Goal: Book appointment/travel/reservation

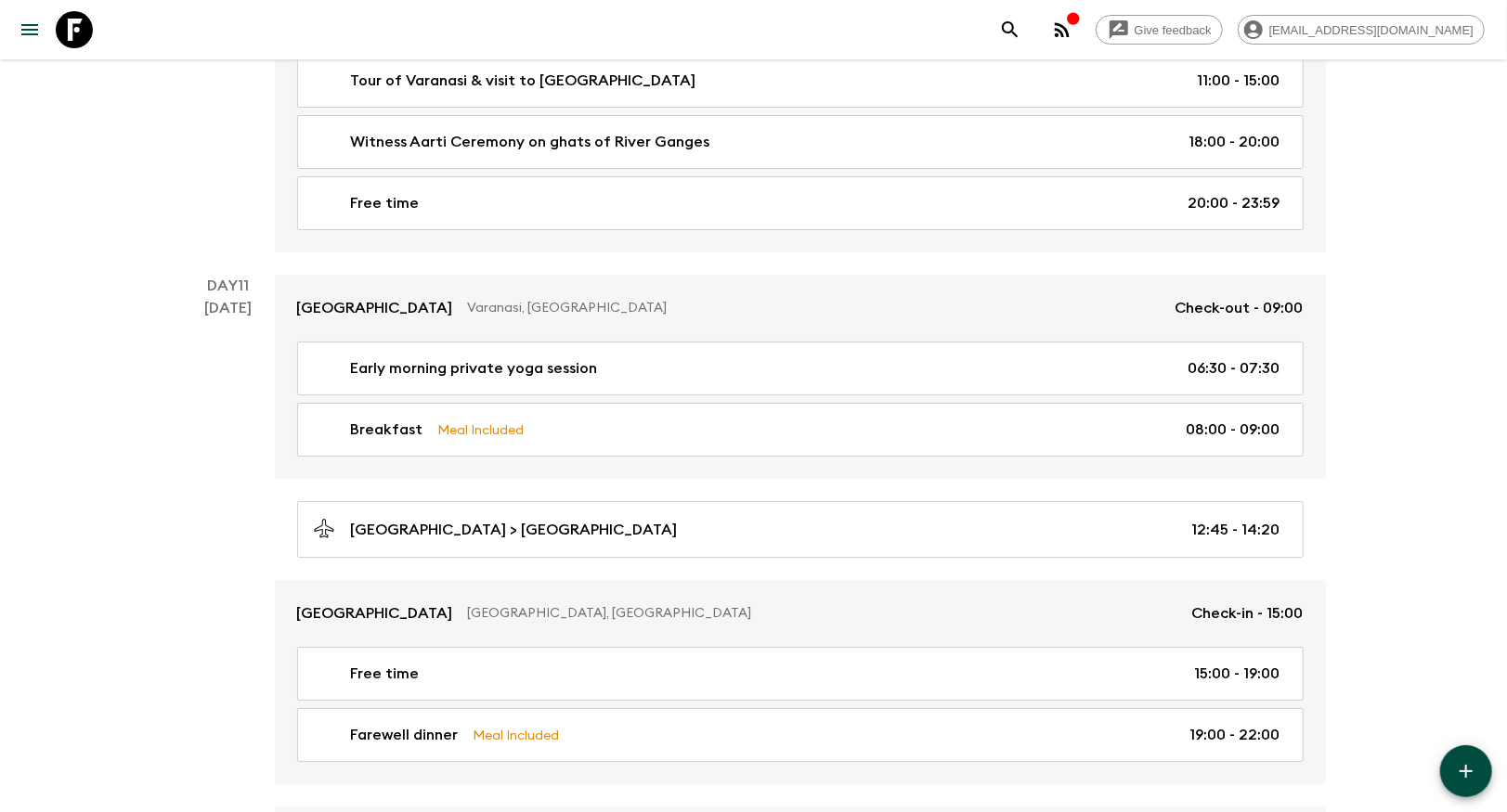
scroll to position [4278, 0]
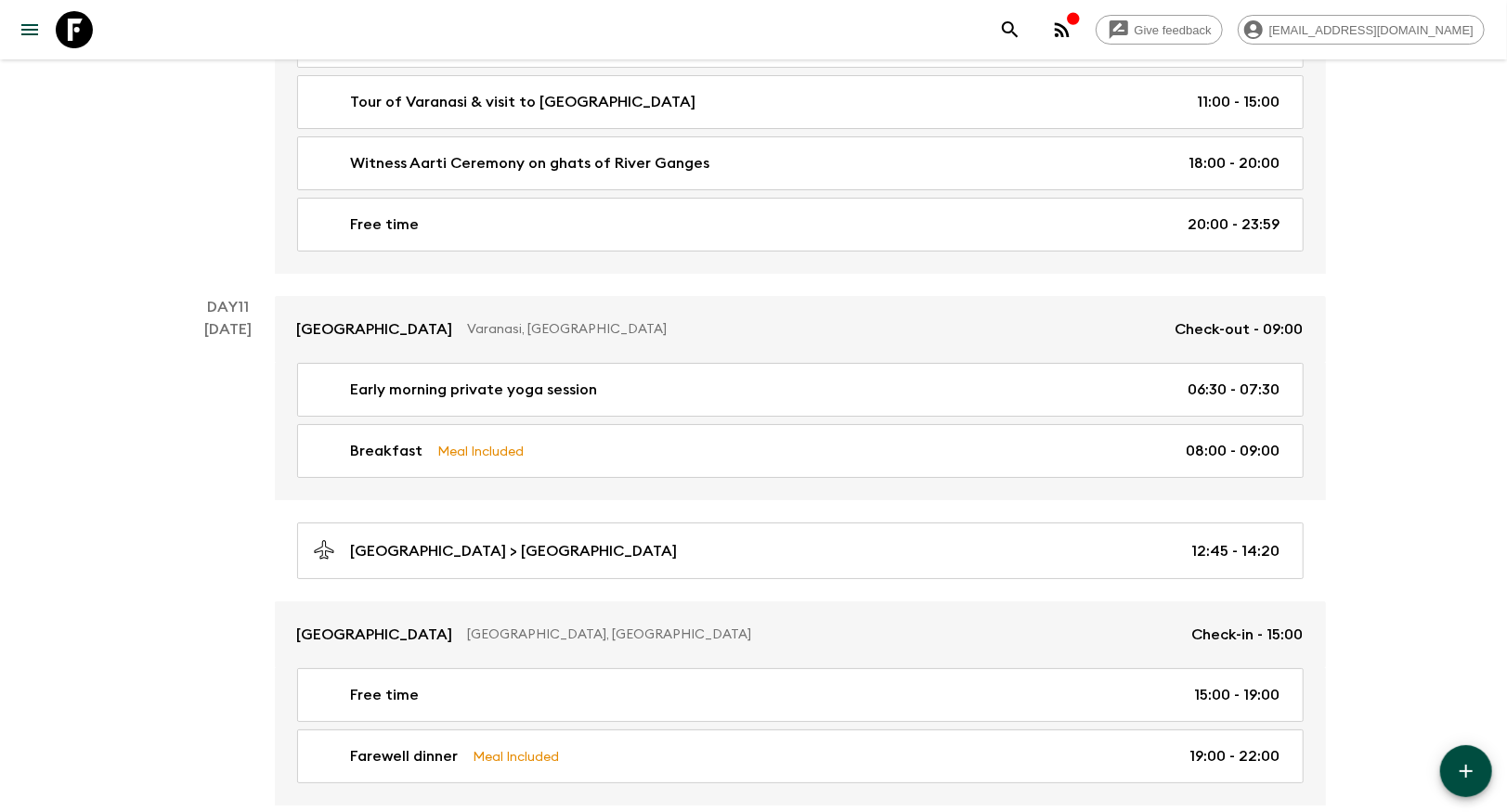
click at [1018, 31] on icon "search adventures" at bounding box center [1010, 29] width 16 height 16
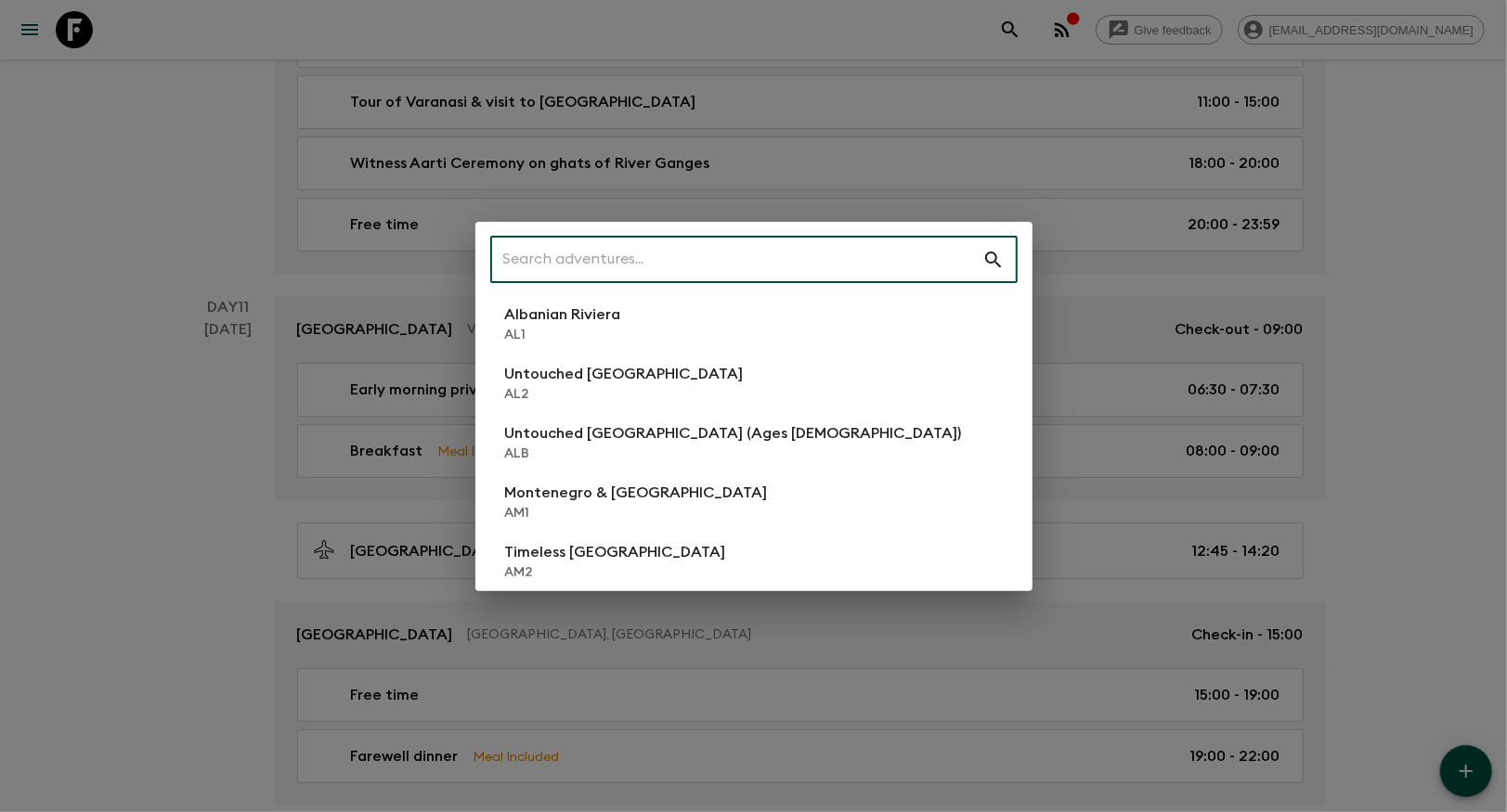
click at [576, 276] on input "text" at bounding box center [736, 259] width 492 height 52
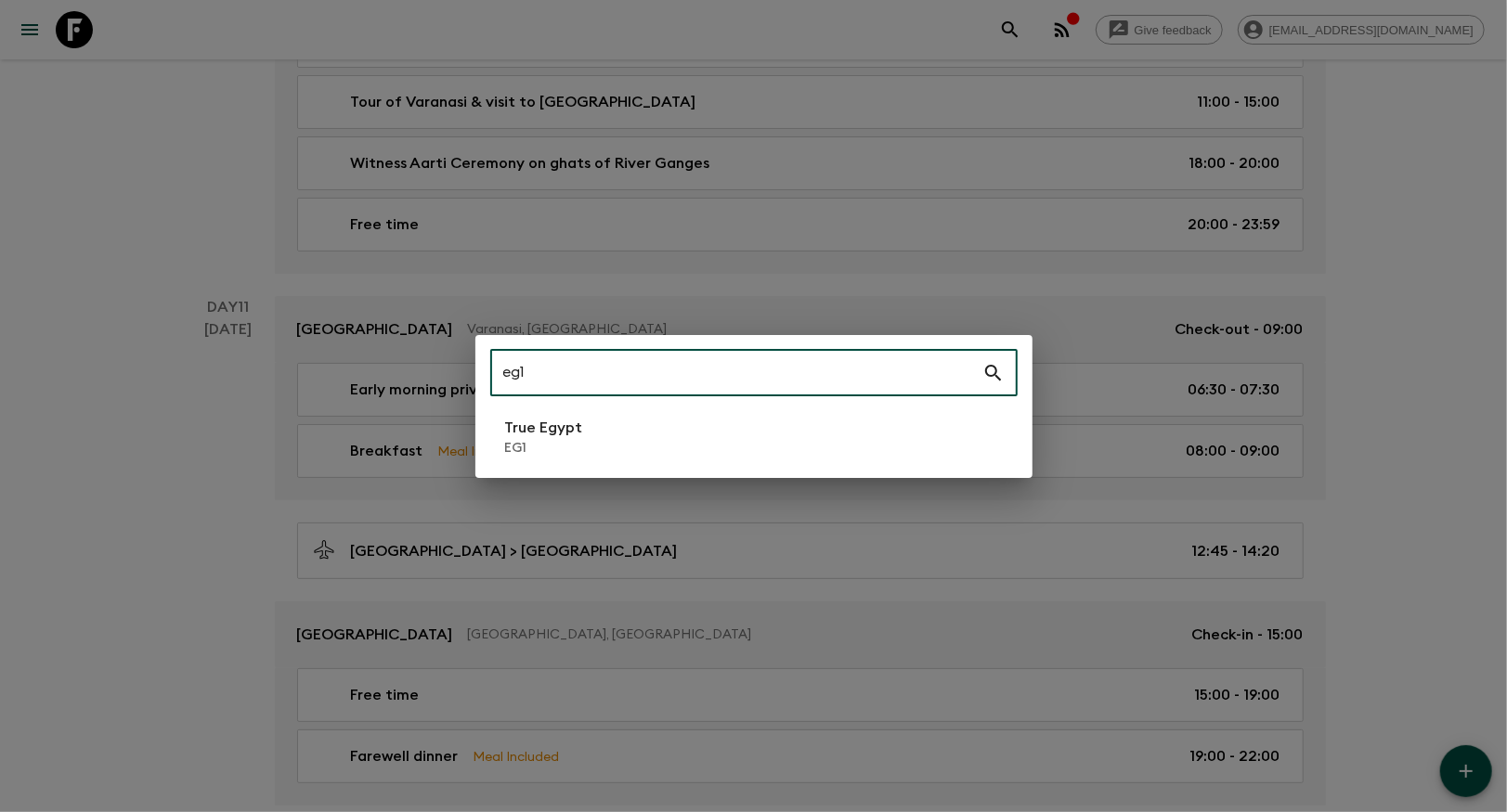
type input "eg1"
click at [584, 428] on li "True Egypt EG1" at bounding box center [754, 436] width 527 height 52
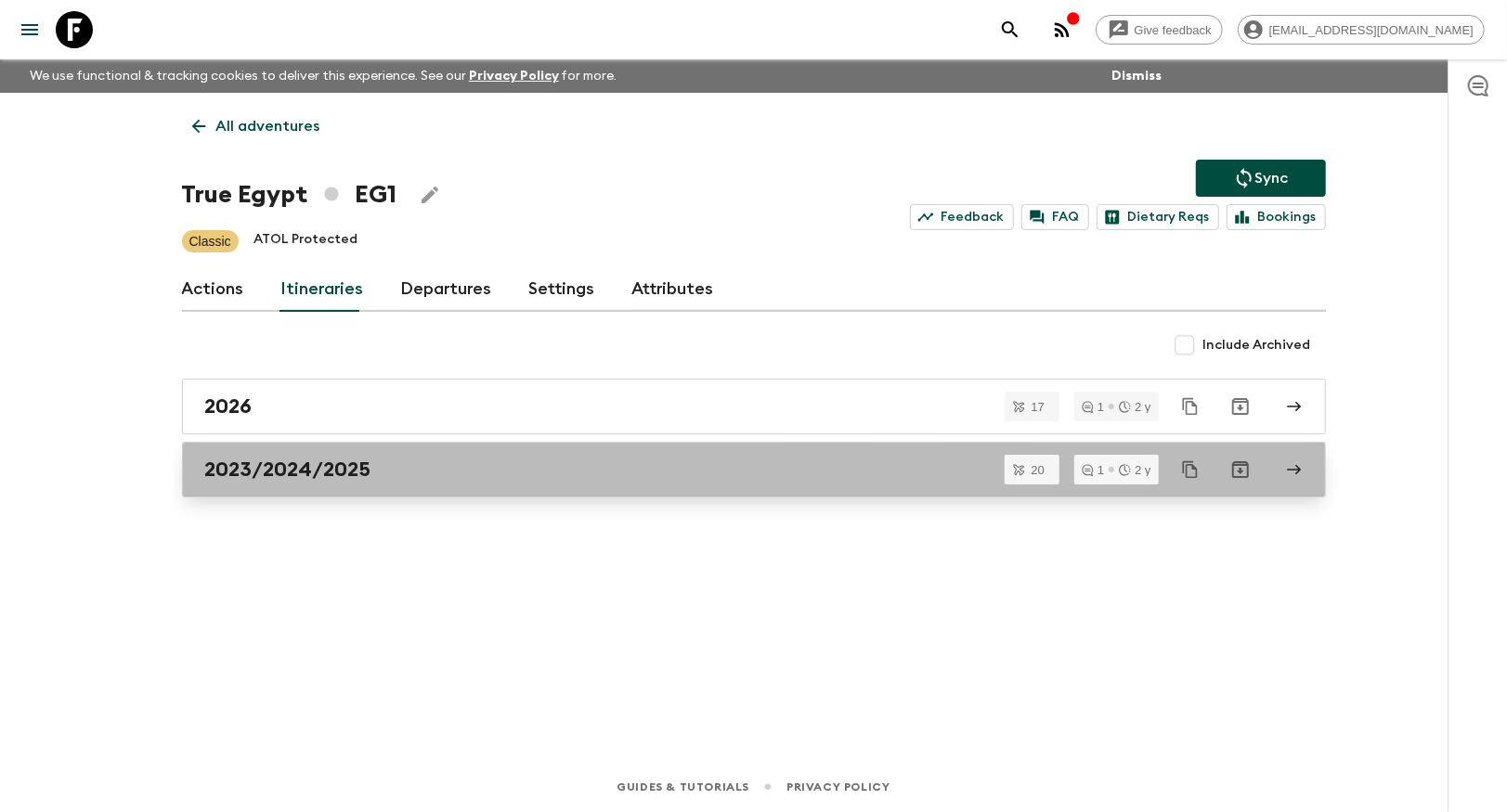
click at [342, 469] on h2 "2023/2024/2025" at bounding box center [289, 470] width 166 height 24
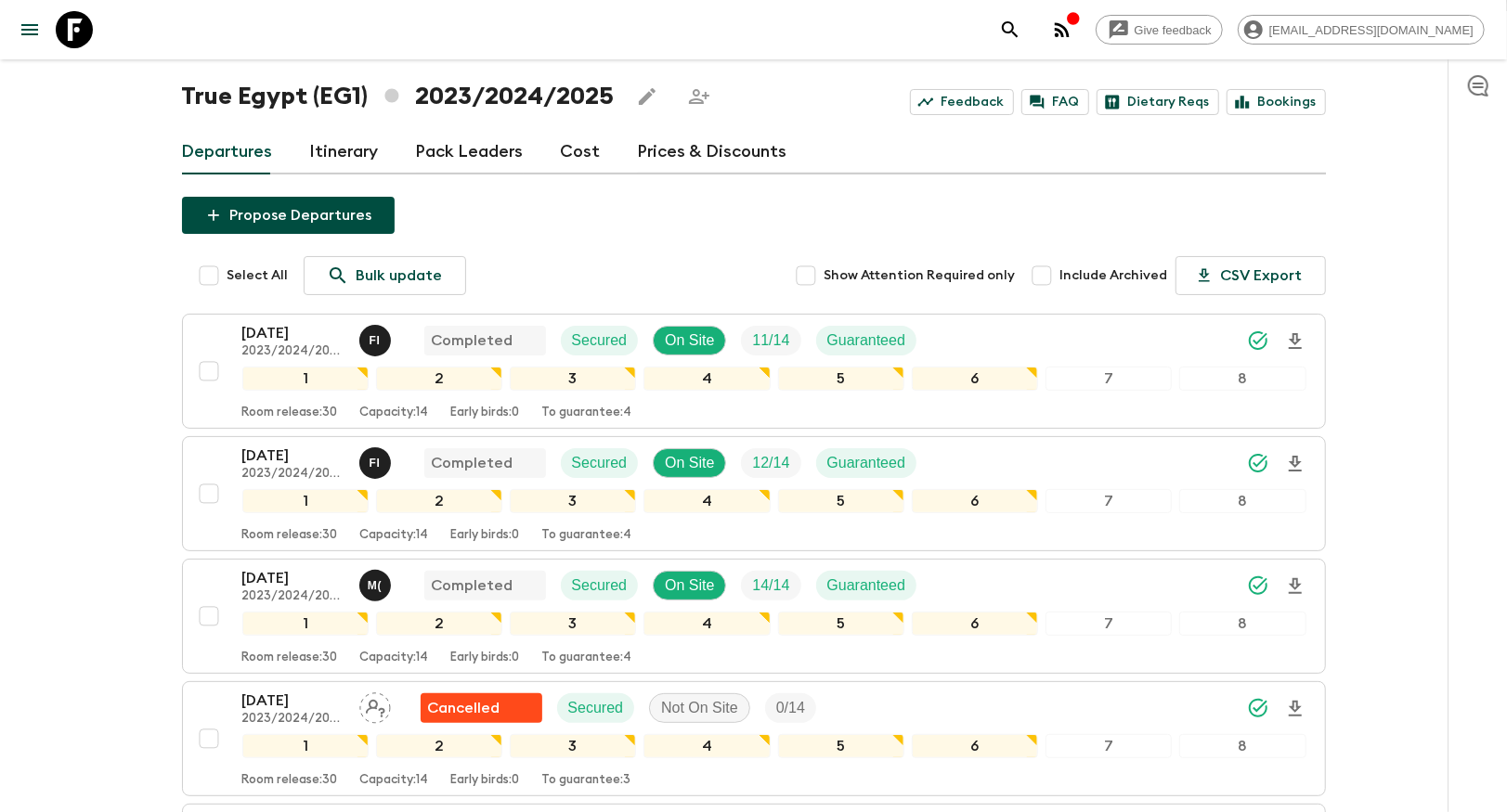
scroll to position [87, 0]
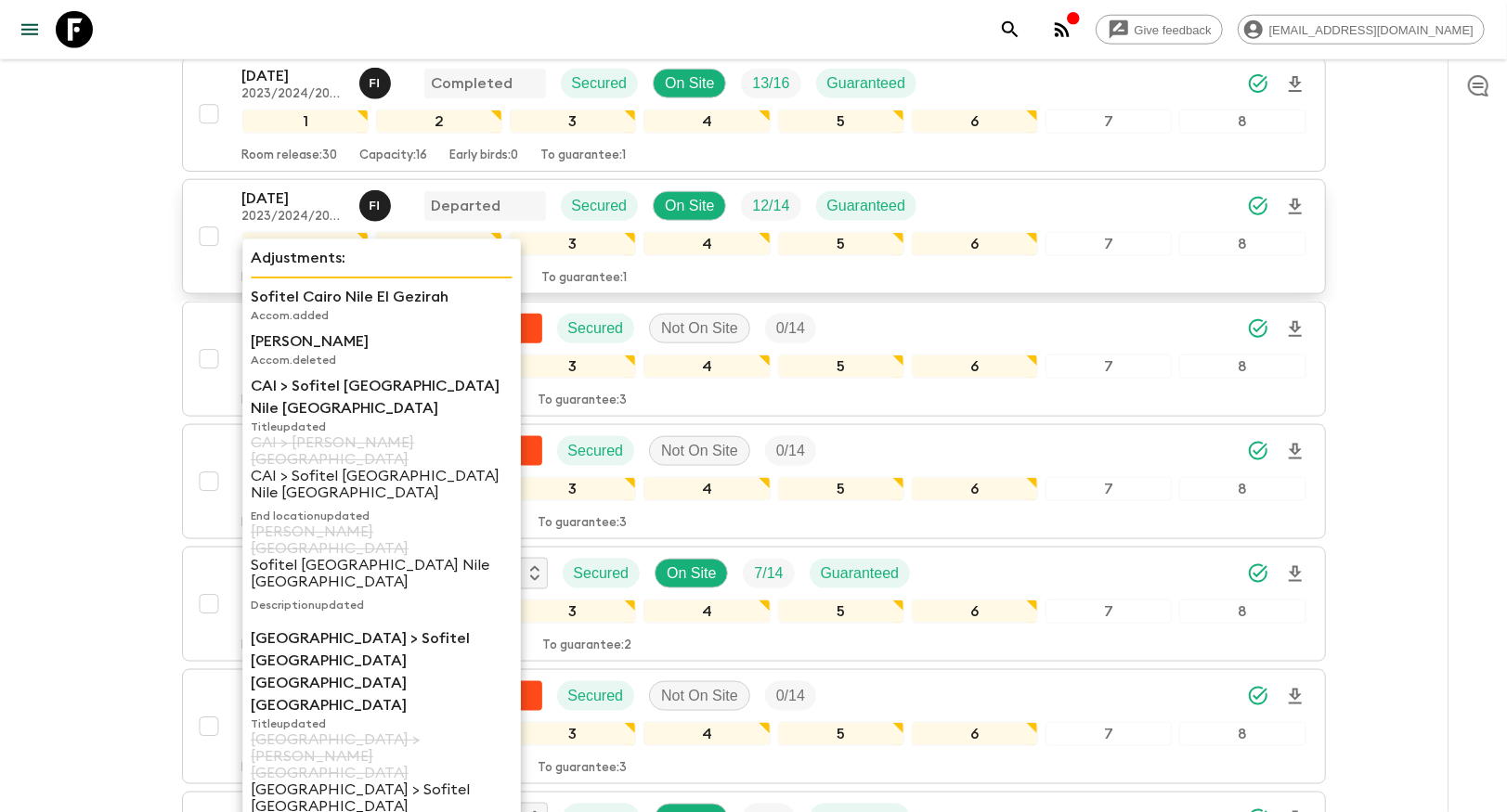
scroll to position [1328, 0]
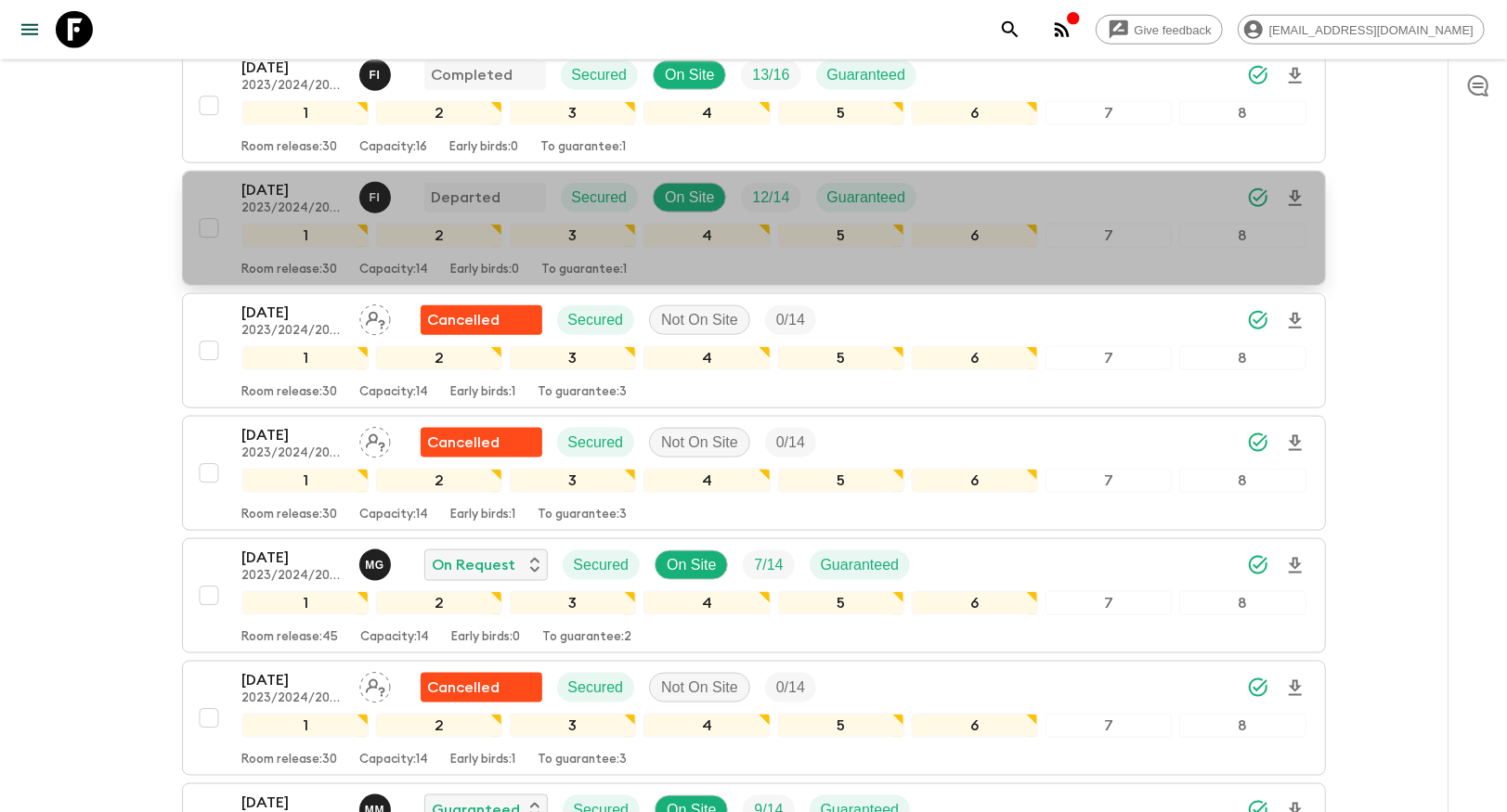
click at [297, 188] on p "[DATE]" at bounding box center [294, 190] width 102 height 23
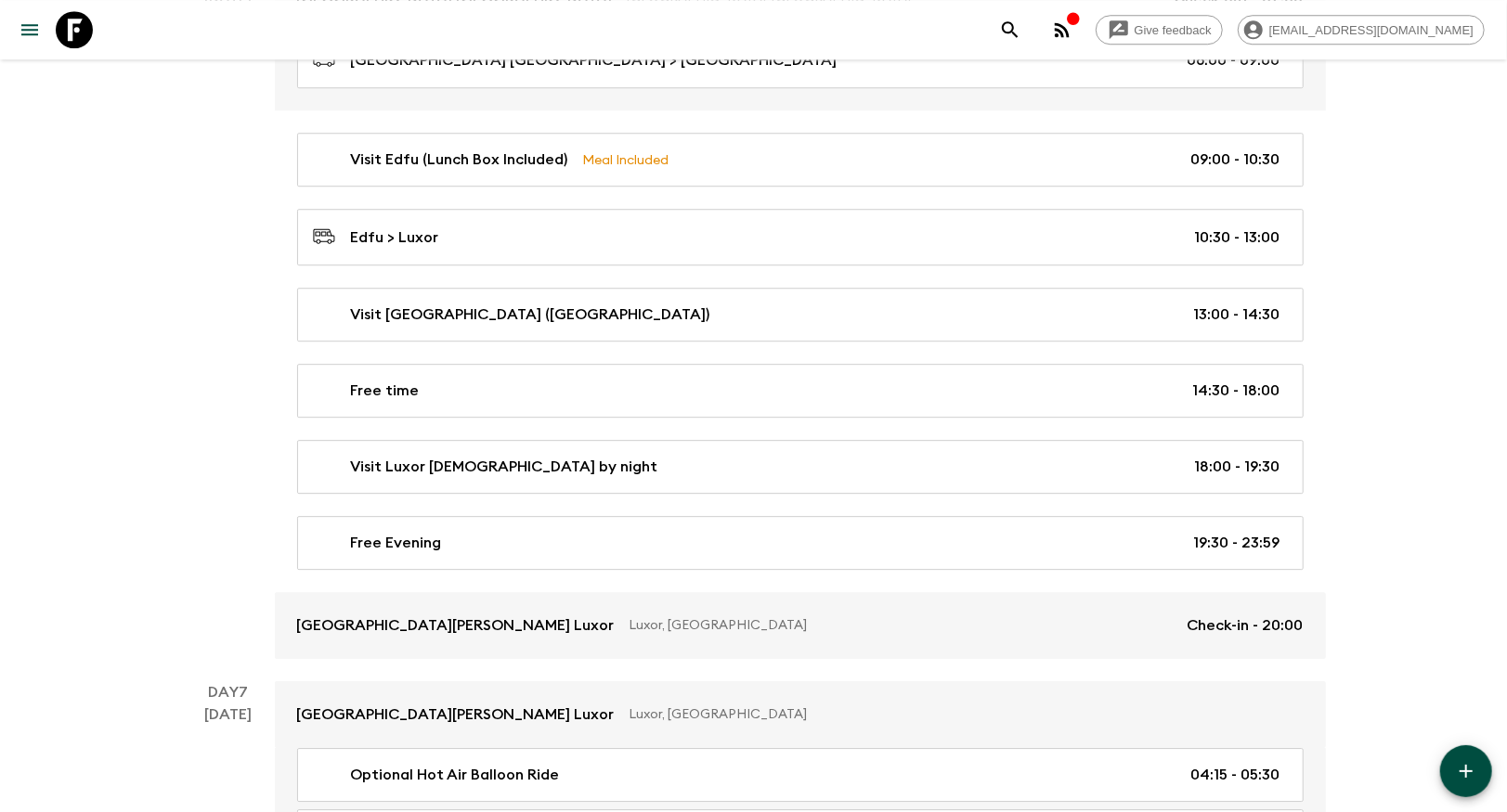
scroll to position [3306, 0]
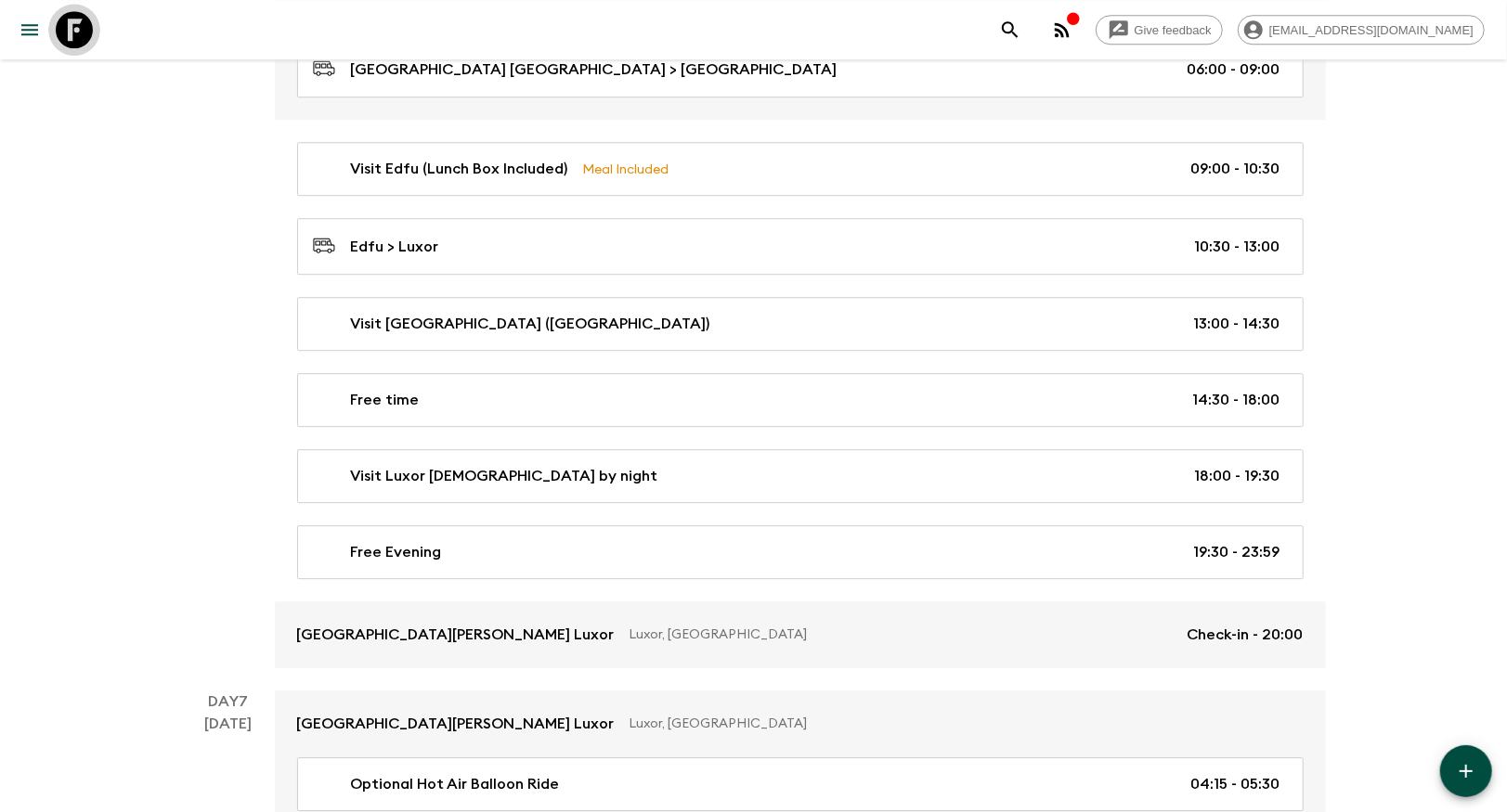
click at [73, 30] on icon at bounding box center [74, 29] width 37 height 37
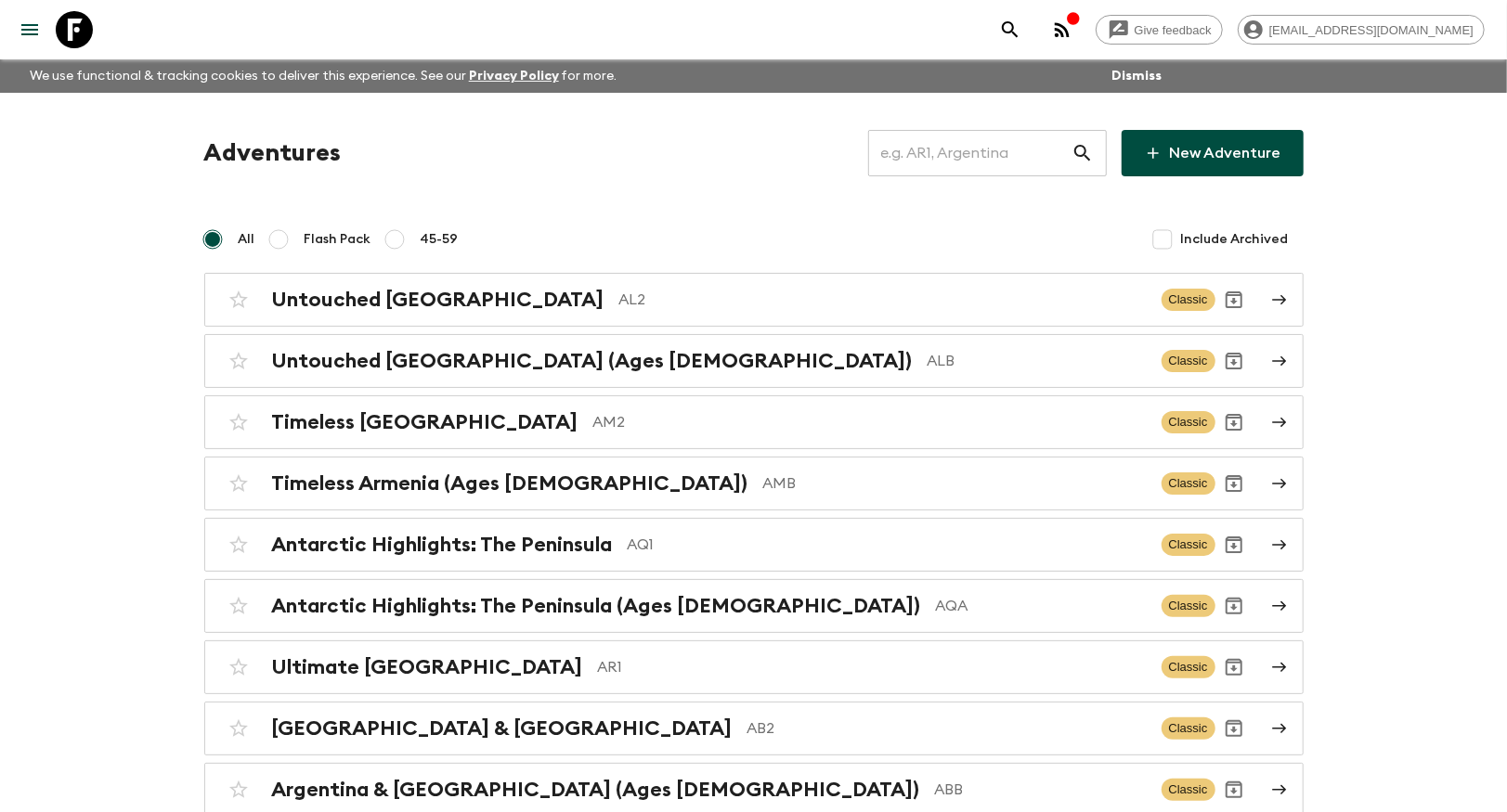
click at [964, 154] on input "text" at bounding box center [970, 153] width 204 height 52
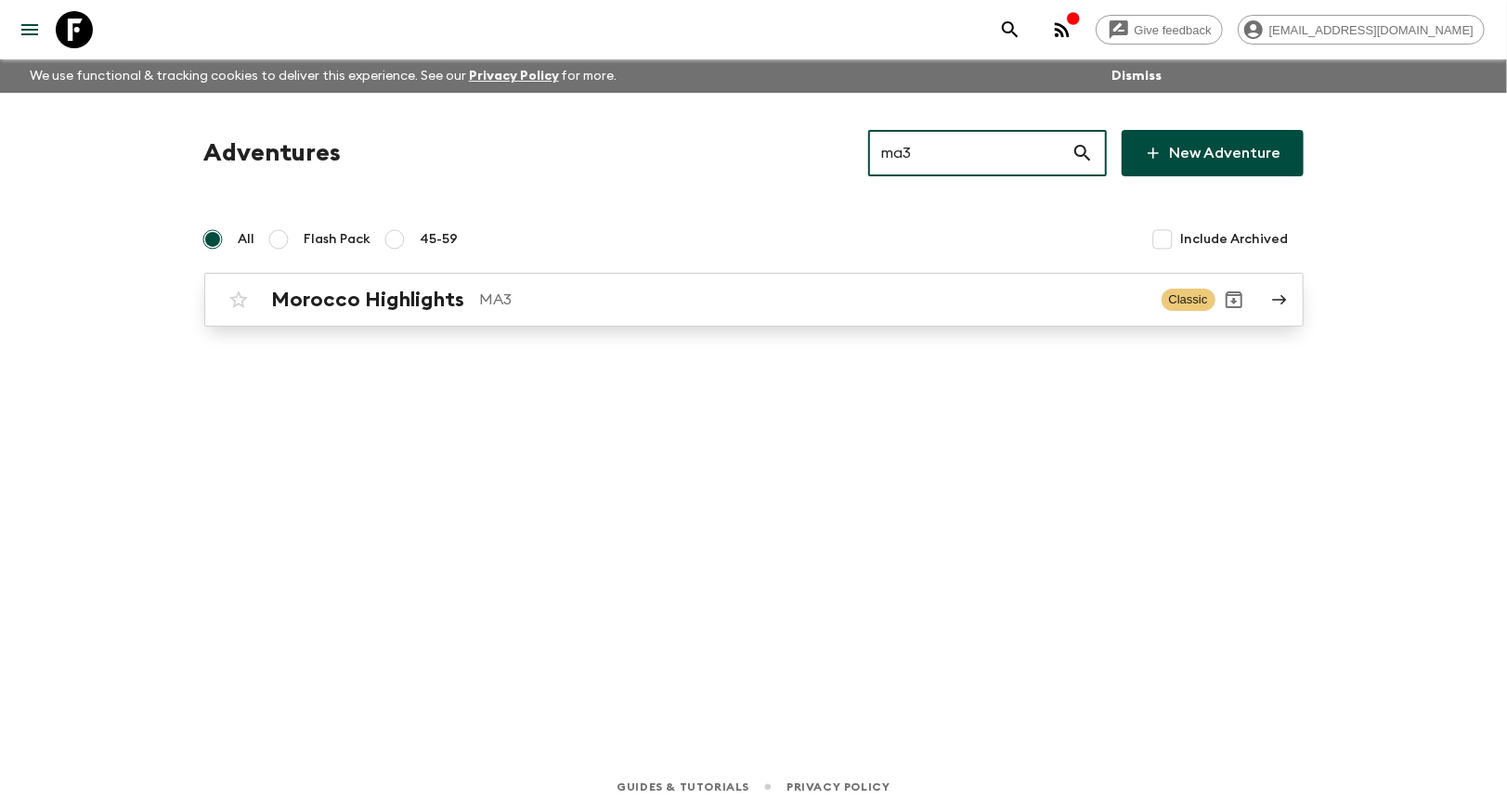
type input "ma3"
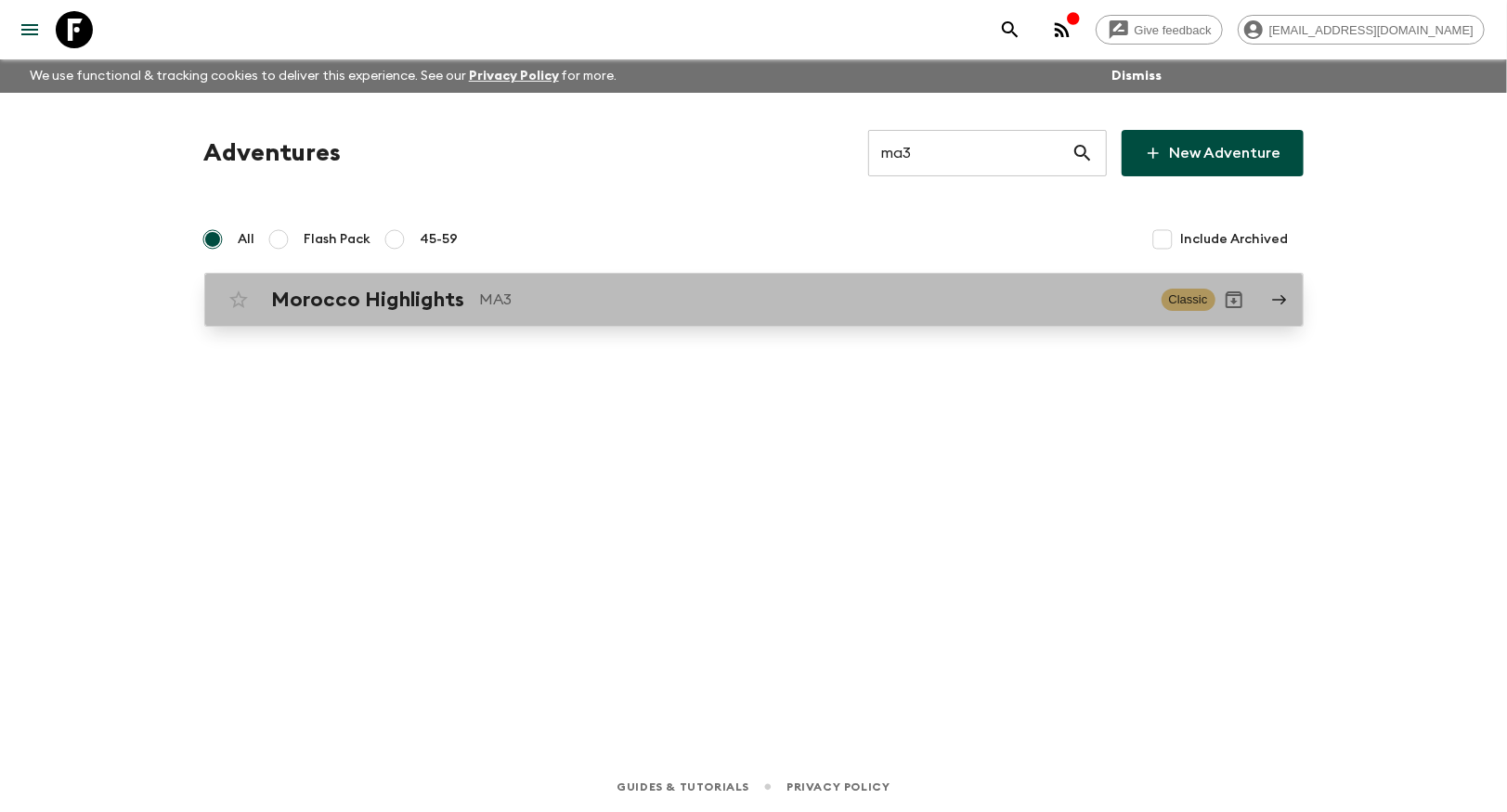
click at [570, 308] on p "MA3" at bounding box center [813, 299] width 666 height 23
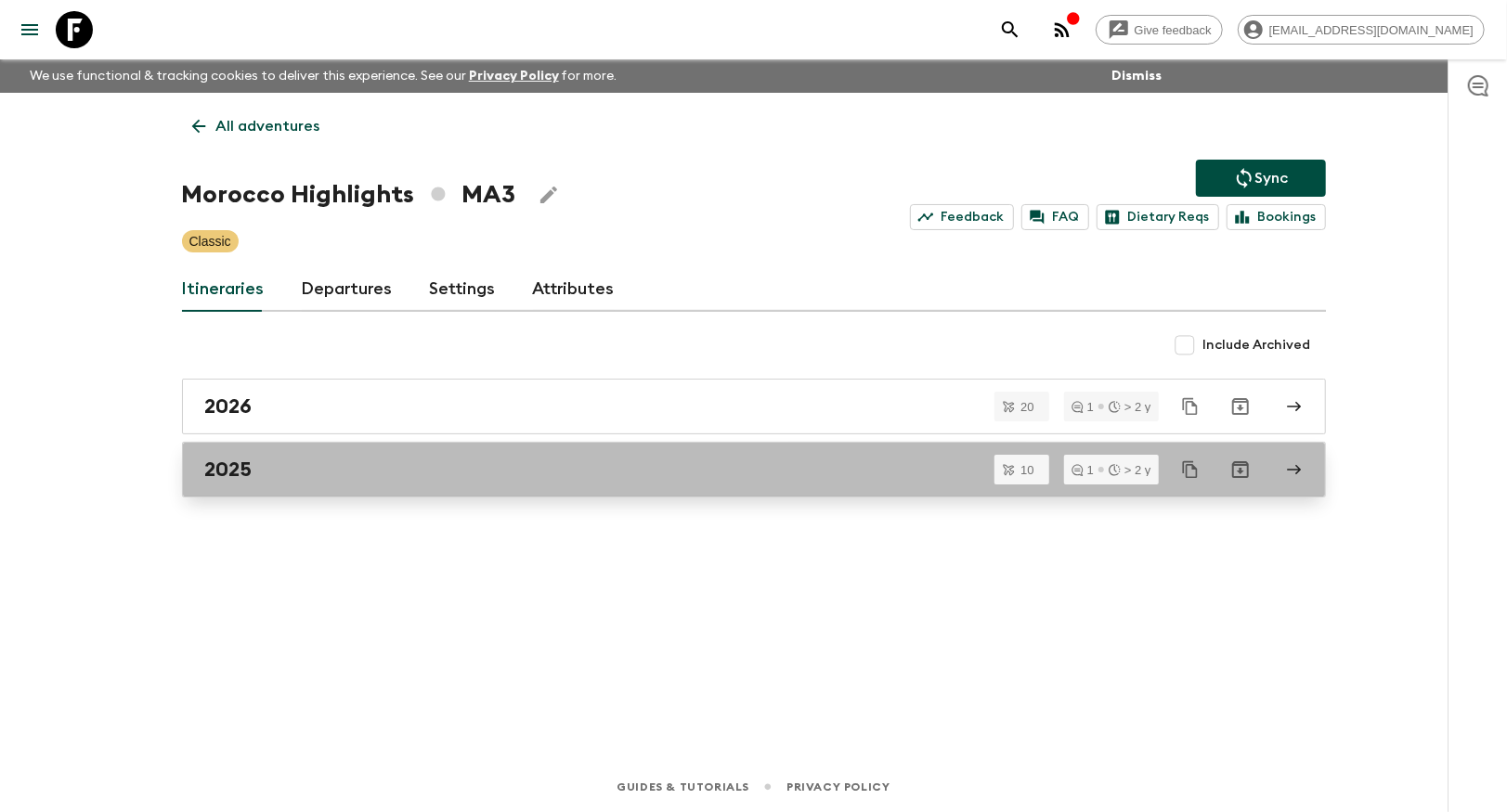
click at [306, 469] on div "2025" at bounding box center [737, 470] width 1063 height 24
